Goal: Navigation & Orientation: Find specific page/section

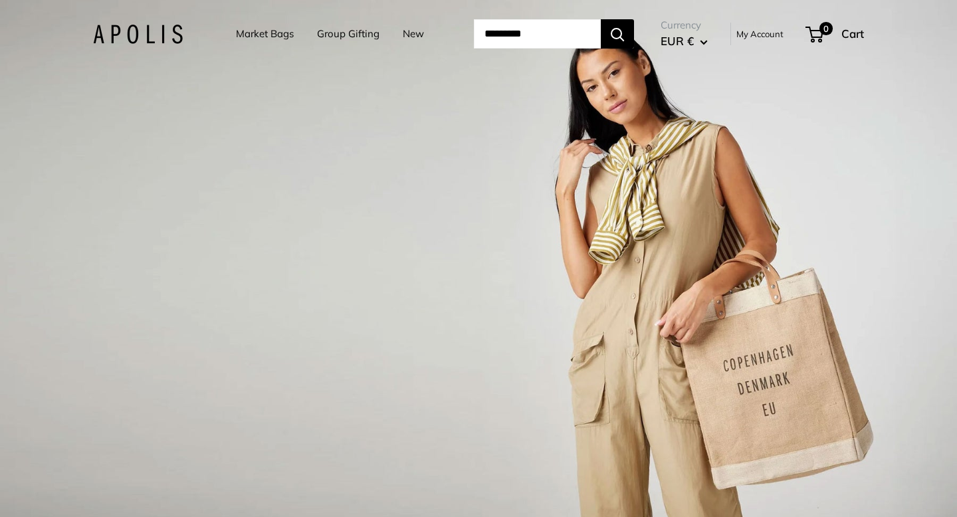
click at [248, 37] on link "Market Bags" at bounding box center [265, 34] width 58 height 19
